Goal: Information Seeking & Learning: Learn about a topic

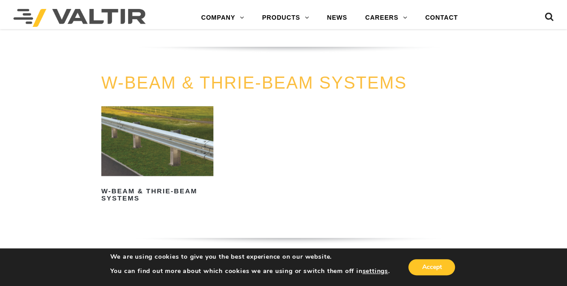
scroll to position [537, 0]
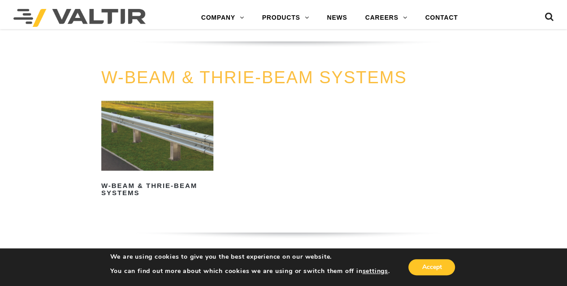
click at [170, 163] on img at bounding box center [157, 136] width 112 height 70
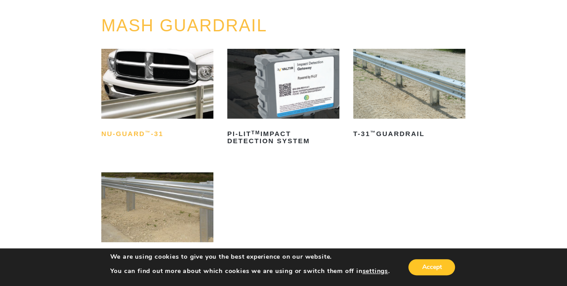
scroll to position [78, 0]
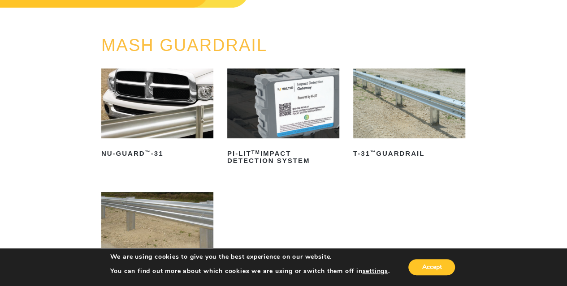
click at [417, 125] on img at bounding box center [409, 104] width 112 height 70
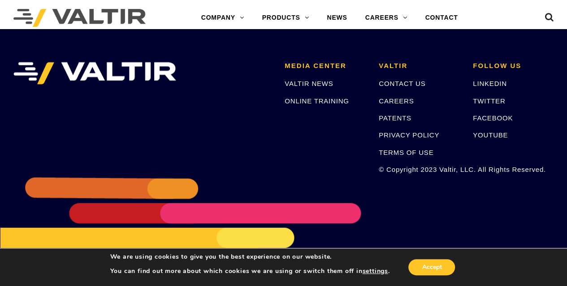
scroll to position [2463, 0]
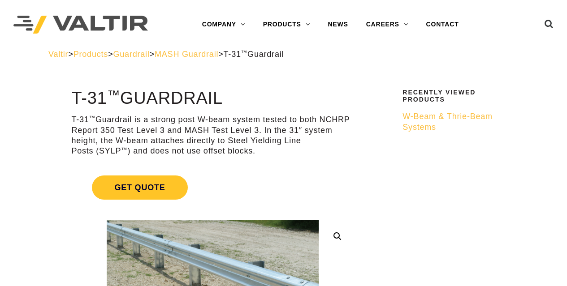
click at [418, 109] on li "Recently Viewed Products W-Beam & Thrie-Beam Systems" at bounding box center [457, 111] width 110 height 45
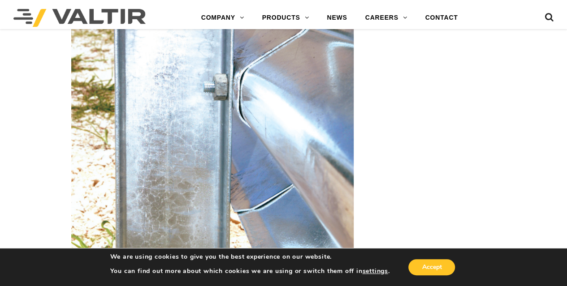
scroll to position [1388, 0]
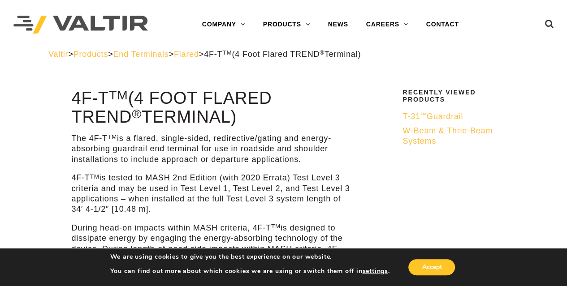
drag, startPoint x: 174, startPoint y: 119, endPoint x: 76, endPoint y: 92, distance: 101.7
click at [76, 92] on h1 "4F-T TM (4 Foot Flared TREND ® Terminal)" at bounding box center [212, 108] width 282 height 38
copy h1 "4F-T TM (4 Foot Flared TREND ® Terminal)"
